Goal: Transaction & Acquisition: Purchase product/service

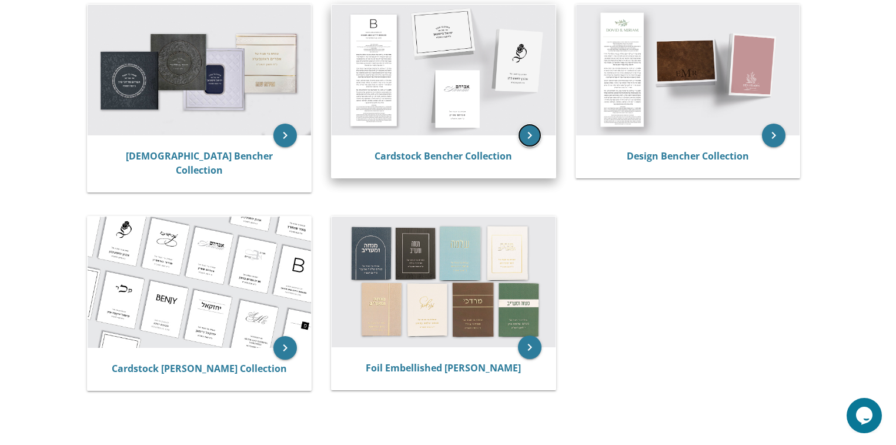
click at [447, 131] on icon "keyboard_arrow_right" at bounding box center [530, 135] width 24 height 24
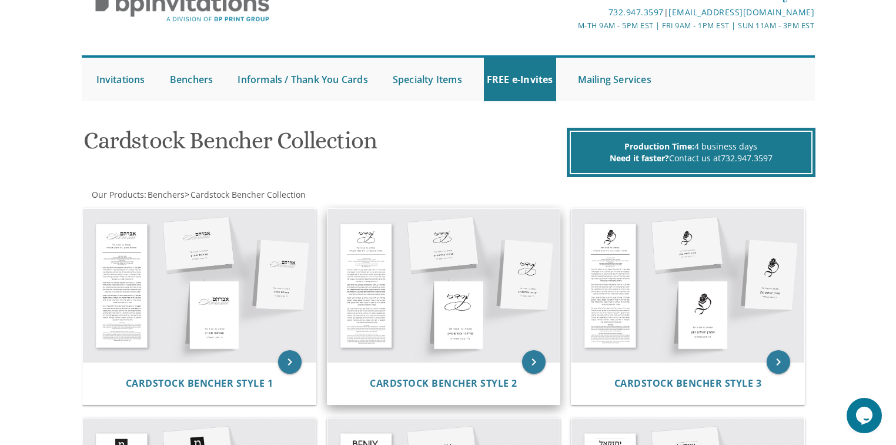
scroll to position [141, 0]
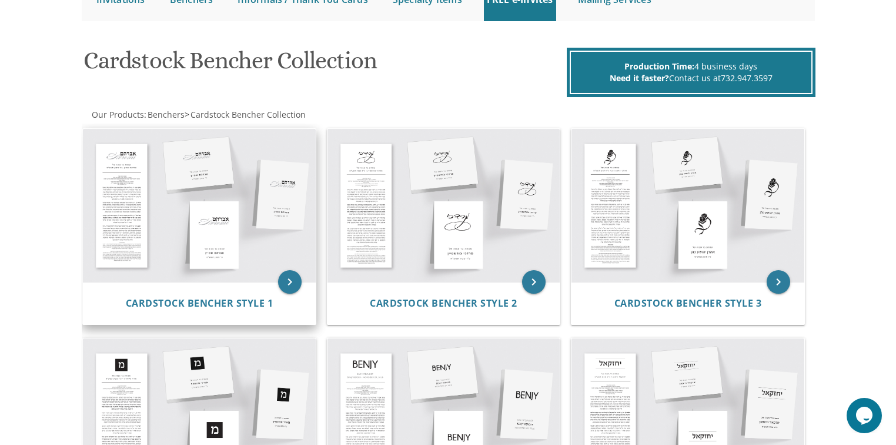
click at [226, 205] on img at bounding box center [199, 205] width 233 height 153
click at [290, 284] on icon "keyboard_arrow_right" at bounding box center [290, 282] width 24 height 24
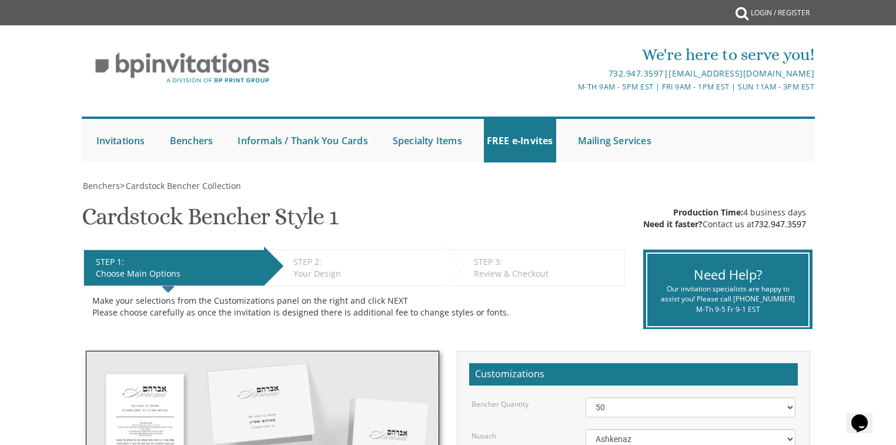
scroll to position [235, 0]
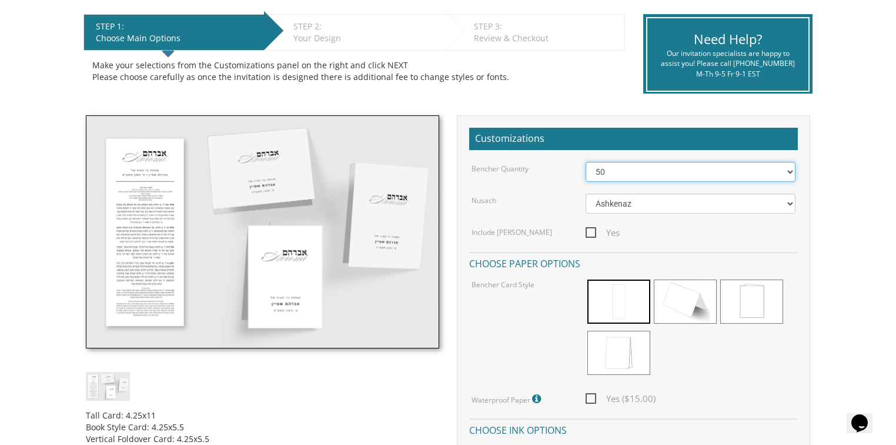
click at [794, 169] on select "50 60 70 80 90 100 125 150 175 200 225 250 275 300 325 350 375 400 425 450 475 …" at bounding box center [691, 172] width 211 height 20
select select "100"
click at [586, 162] on select "50 60 70 80 90 100 125 150 175 200 225 250 275 300 325 350 375 400 425 450 475 …" at bounding box center [691, 172] width 211 height 20
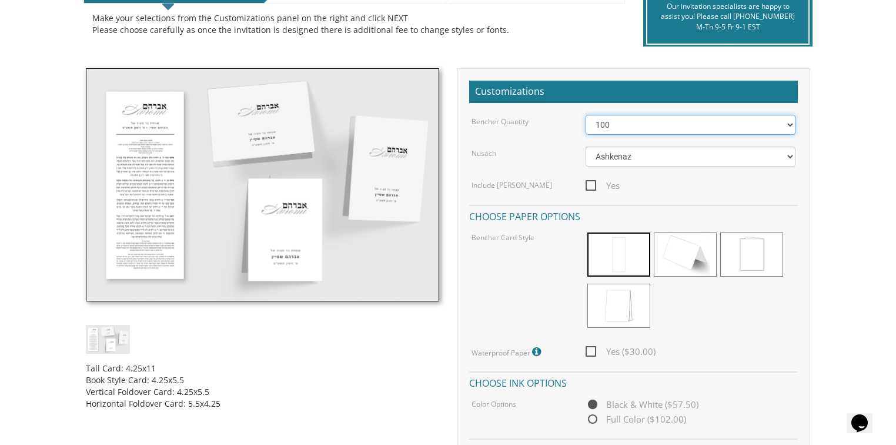
scroll to position [329, 0]
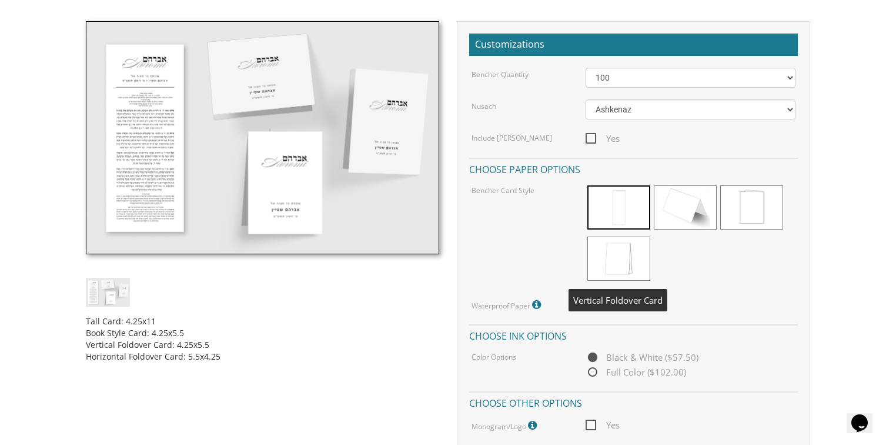
click at [632, 259] on span at bounding box center [618, 258] width 63 height 44
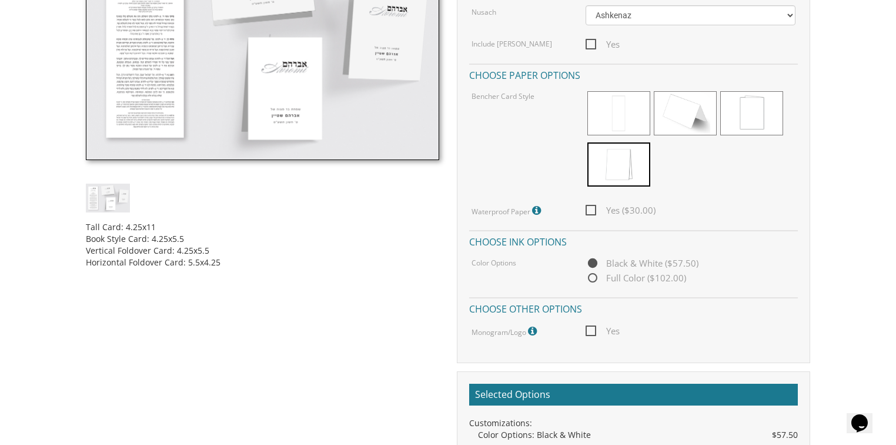
scroll to position [517, 0]
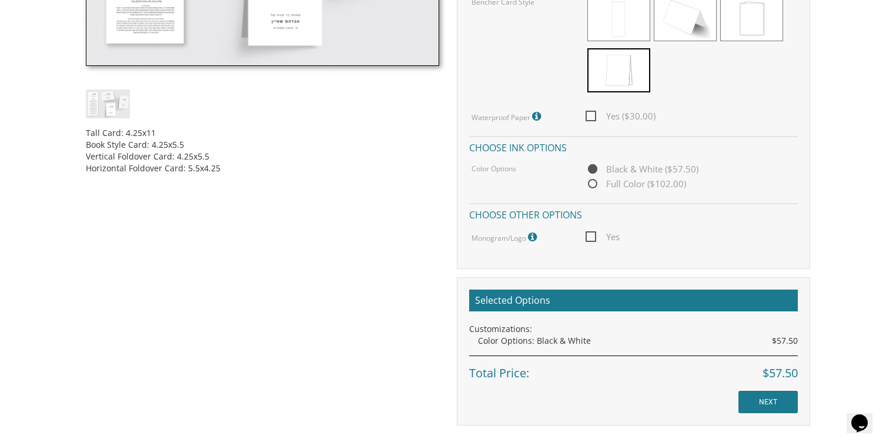
click at [592, 233] on span "Yes" at bounding box center [603, 236] width 34 height 15
click at [592, 233] on input "Yes" at bounding box center [590, 236] width 8 height 8
checkbox input "true"
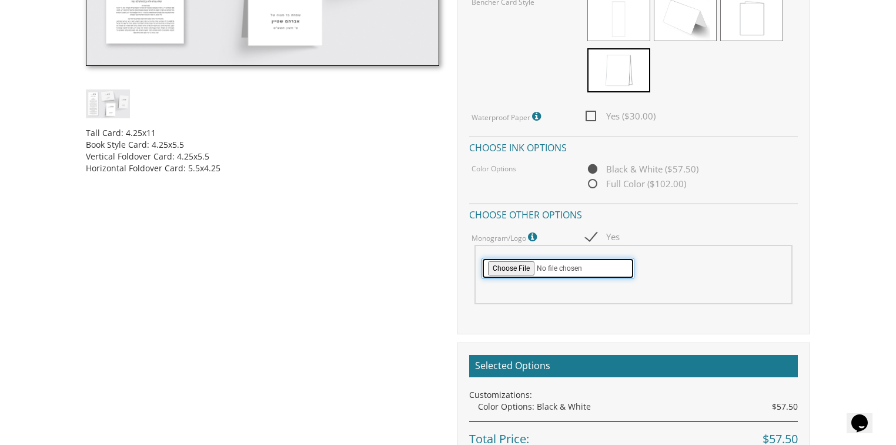
click at [519, 269] on input "file" at bounding box center [558, 268] width 153 height 21
